Goal: Information Seeking & Learning: Find specific fact

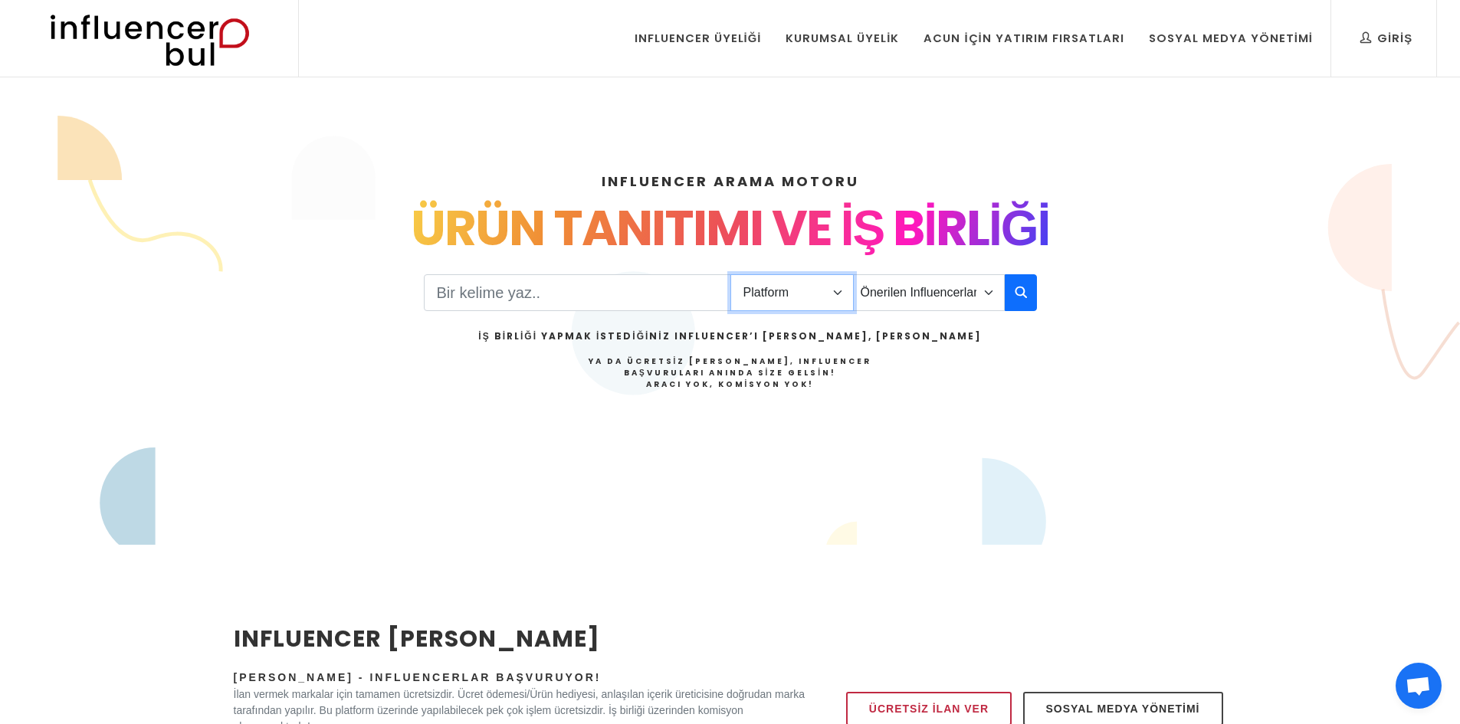
click at [802, 294] on select "Platform Instagram Facebook Youtube Tiktok Twitter Twitch" at bounding box center [792, 292] width 123 height 37
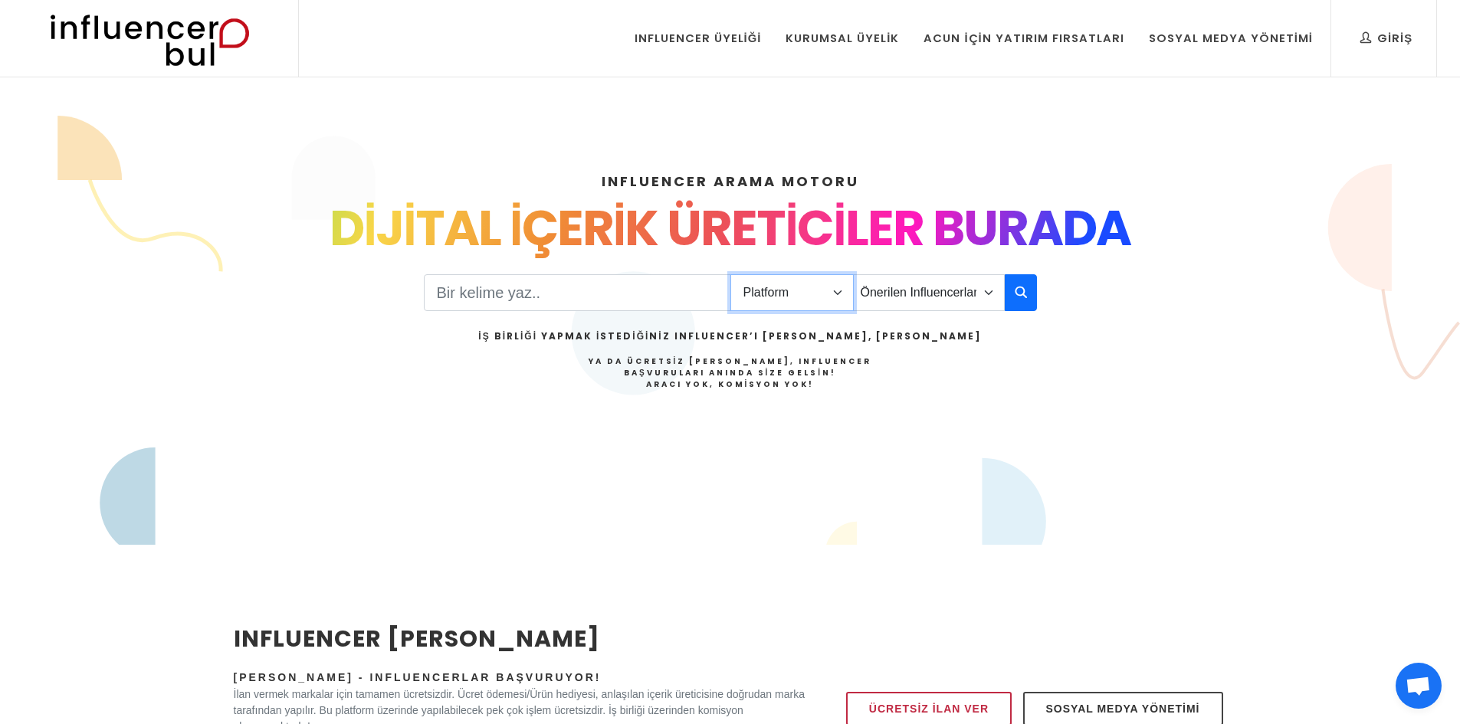
select select "1"
click at [731, 274] on select "Platform Instagram Facebook Youtube Tiktok Twitter Twitch" at bounding box center [792, 292] width 123 height 37
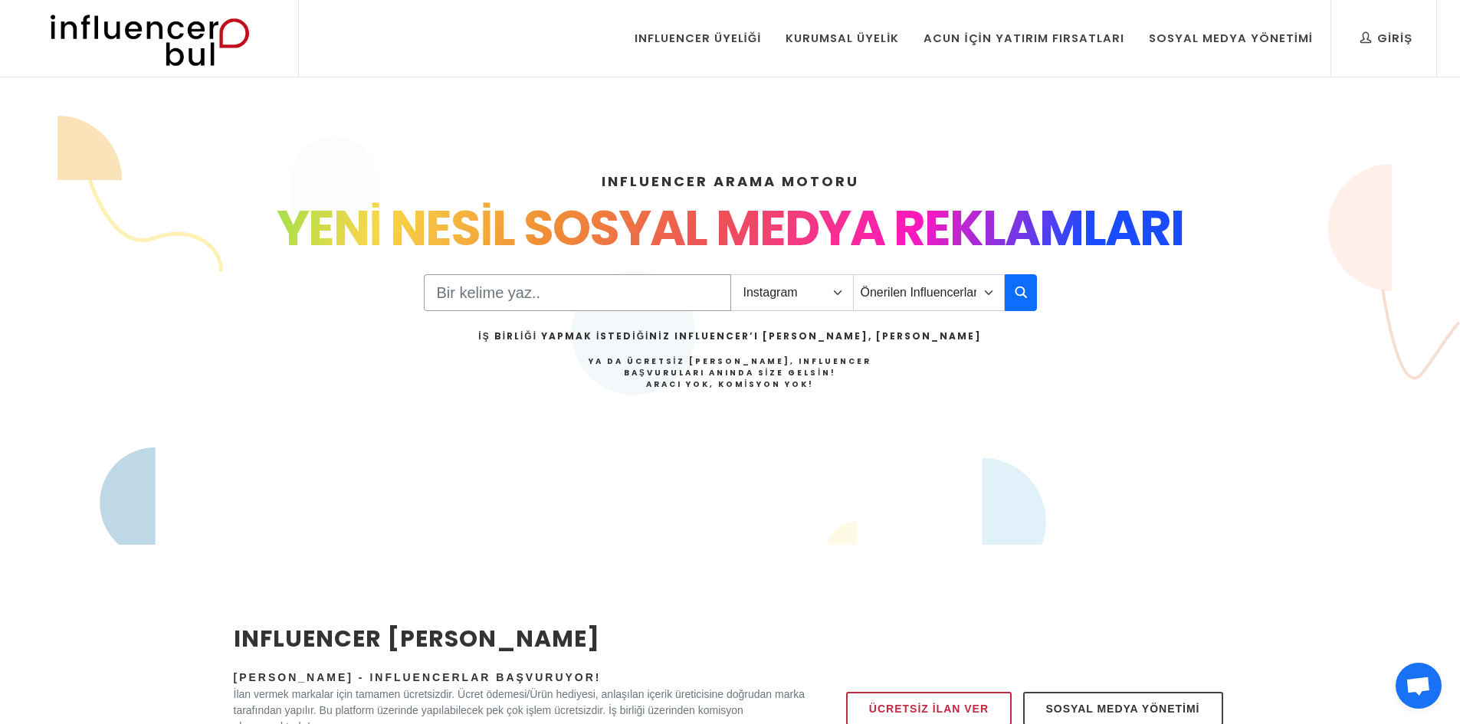
click at [544, 287] on input "Search" at bounding box center [577, 292] width 307 height 37
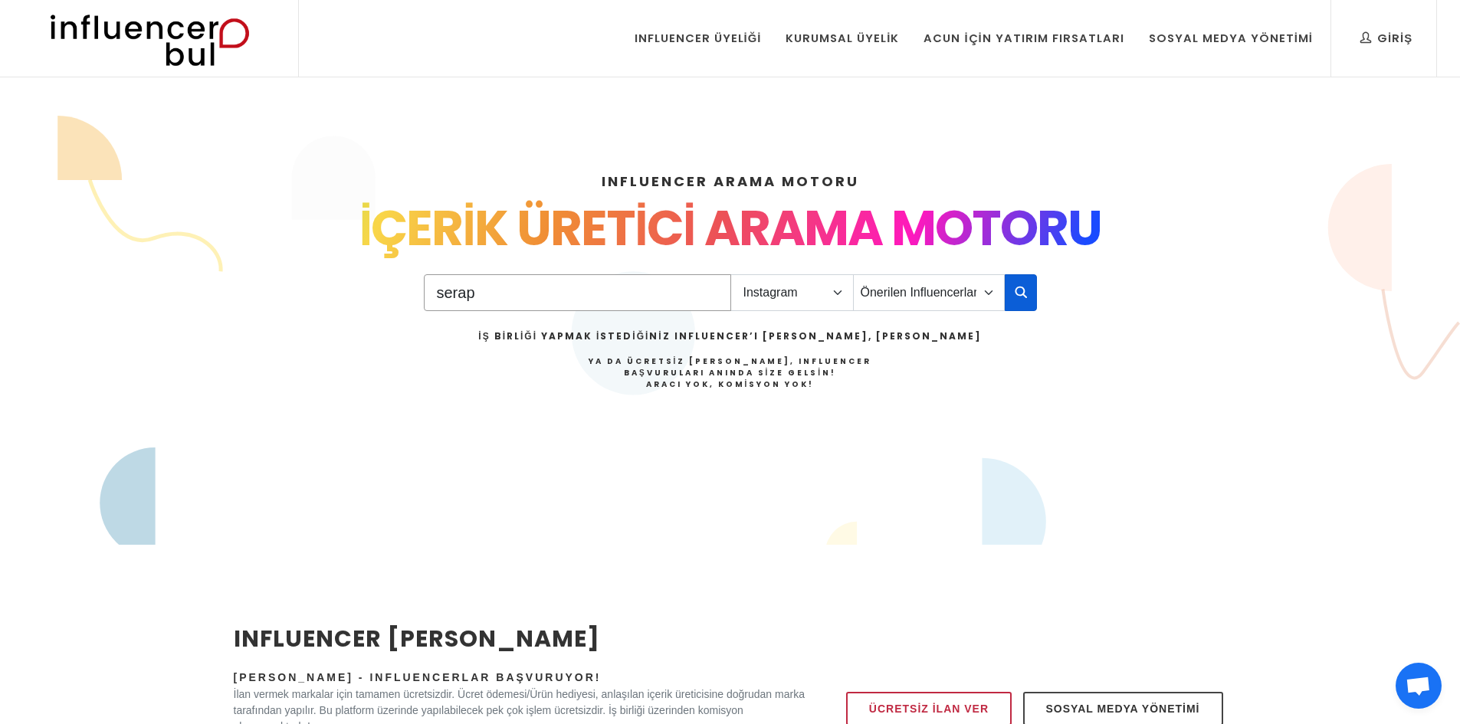
type input "serap"
click at [1023, 296] on icon "button" at bounding box center [1021, 292] width 12 height 18
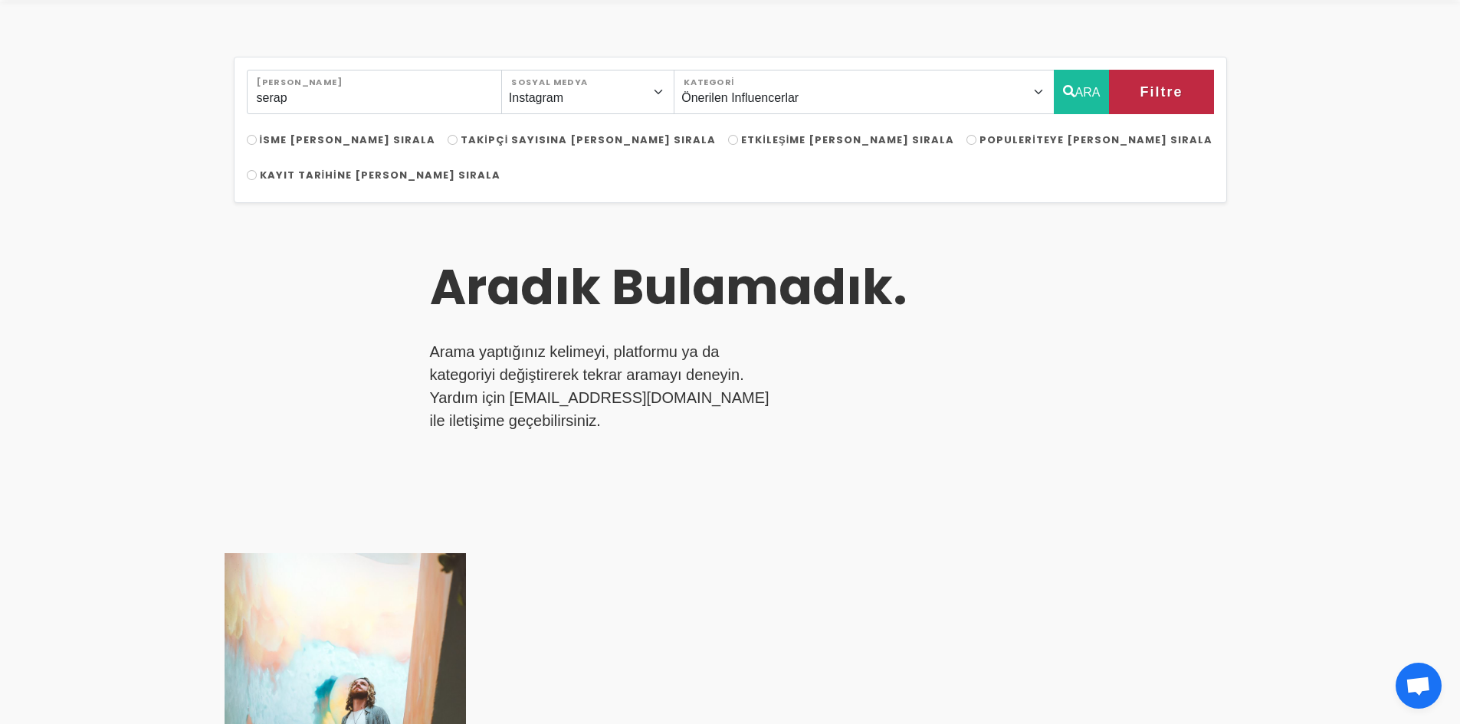
scroll to position [77, 0]
click at [467, 148] on label "Takipçi Sayısına [PERSON_NAME] Sırala" at bounding box center [582, 140] width 268 height 15
click at [458, 146] on input "Takipçi Sayısına [PERSON_NAME] Sırala" at bounding box center [453, 141] width 10 height 10
radio input "true"
